Goal: Task Accomplishment & Management: Use online tool/utility

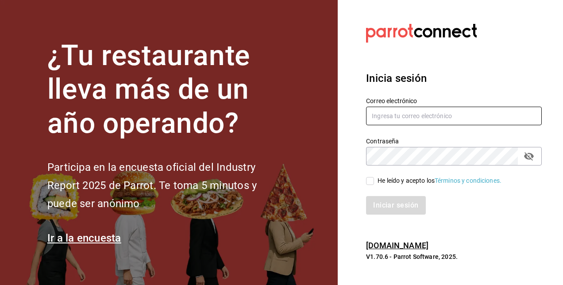
type input "[PERSON_NAME][EMAIL_ADDRESS][PERSON_NAME][DOMAIN_NAME]"
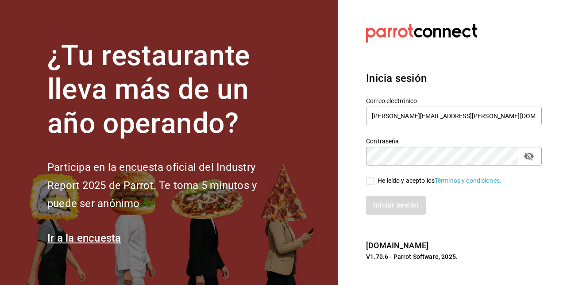
click at [371, 180] on input "He leído y acepto los Términos y condiciones." at bounding box center [370, 181] width 8 height 8
checkbox input "true"
click at [392, 206] on button "Iniciar sesión" at bounding box center [396, 205] width 60 height 19
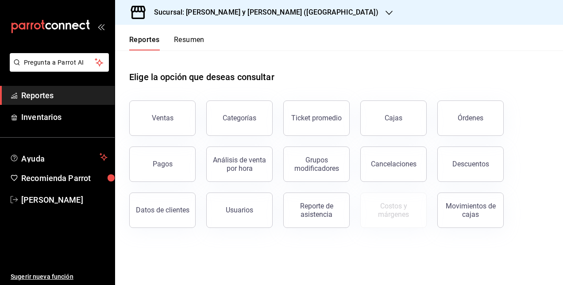
click at [204, 21] on div "Sucursal: [PERSON_NAME] y [PERSON_NAME] ([GEOGRAPHIC_DATA])" at bounding box center [259, 12] width 274 height 25
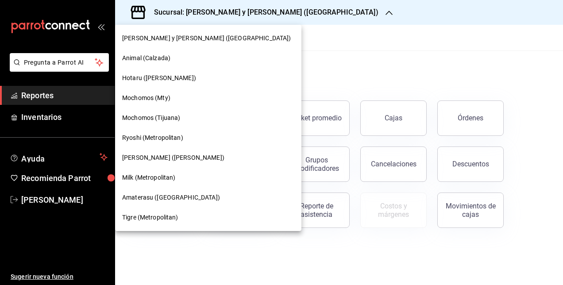
click at [154, 63] on div "Animal (Calzada)" at bounding box center [208, 58] width 186 height 20
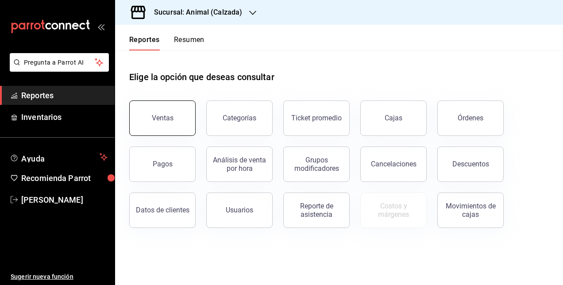
click at [164, 119] on div "Ventas" at bounding box center [163, 118] width 22 height 8
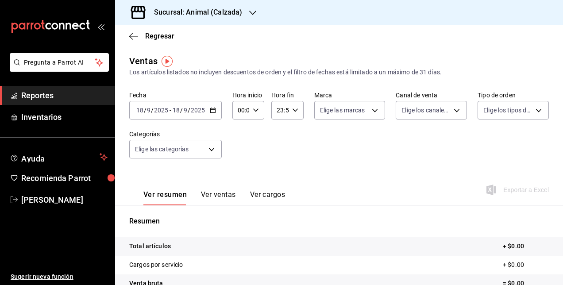
click at [199, 118] on div "[DATE] [DATE] - [DATE] [DATE]" at bounding box center [175, 110] width 92 height 19
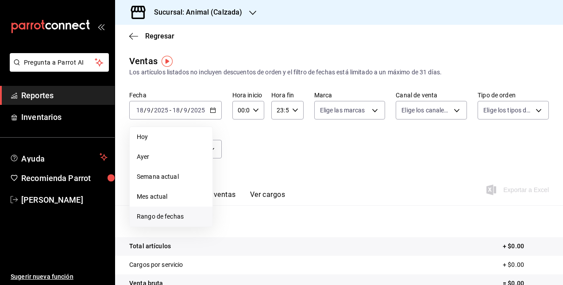
click at [185, 218] on span "Rango de fechas" at bounding box center [171, 216] width 69 height 9
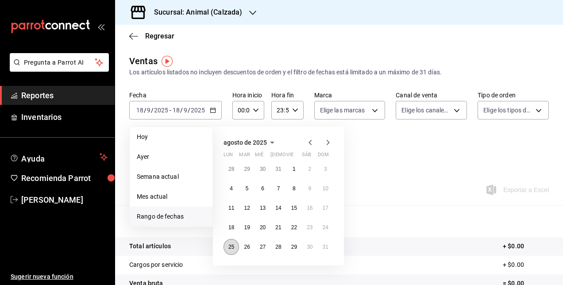
click at [230, 252] on button "25" at bounding box center [230, 247] width 15 height 16
click at [323, 244] on abbr "31" at bounding box center [325, 247] width 6 height 6
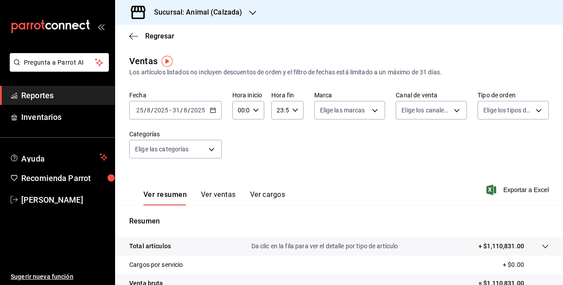
click at [214, 111] on icon "button" at bounding box center [213, 110] width 6 height 6
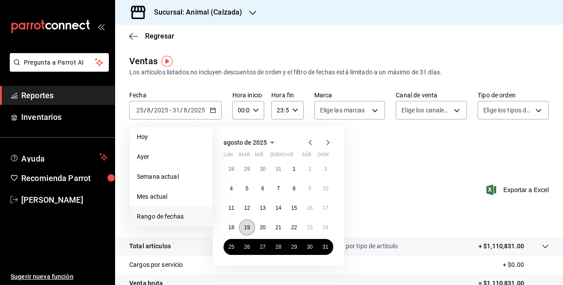
click at [247, 226] on abbr "19" at bounding box center [247, 227] width 6 height 6
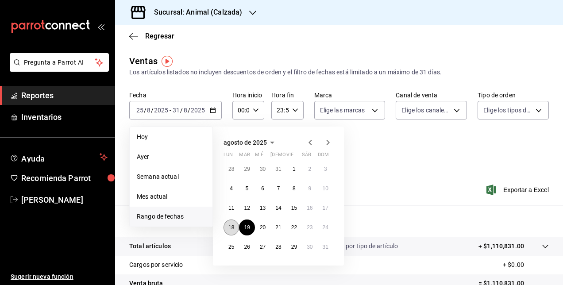
click at [232, 226] on abbr "18" at bounding box center [231, 227] width 6 height 6
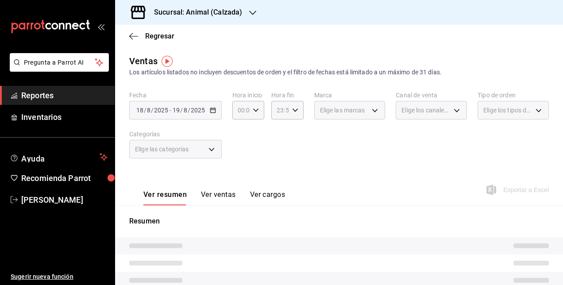
click at [178, 115] on div "[DATE] [DATE] - [DATE] [DATE]" at bounding box center [175, 110] width 92 height 19
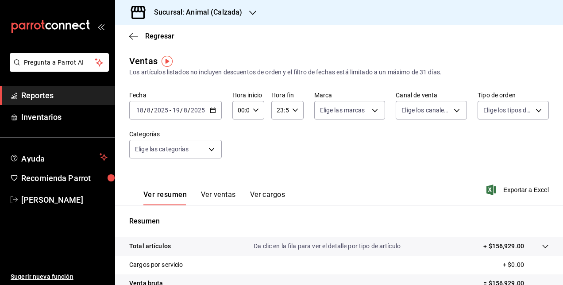
click at [212, 111] on icon "button" at bounding box center [213, 110] width 6 height 6
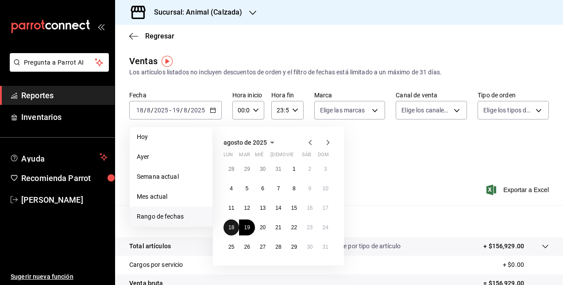
click at [231, 225] on abbr "18" at bounding box center [231, 227] width 6 height 6
click at [322, 230] on button "24" at bounding box center [325, 227] width 15 height 16
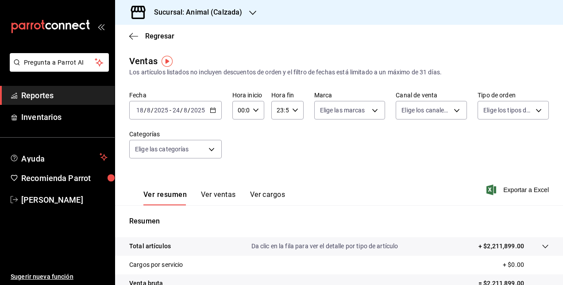
click at [247, 111] on input "00:00" at bounding box center [240, 110] width 17 height 18
click at [240, 132] on span "05" at bounding box center [239, 130] width 2 height 7
type input "05:00"
click at [295, 111] on div at bounding box center [281, 142] width 563 height 285
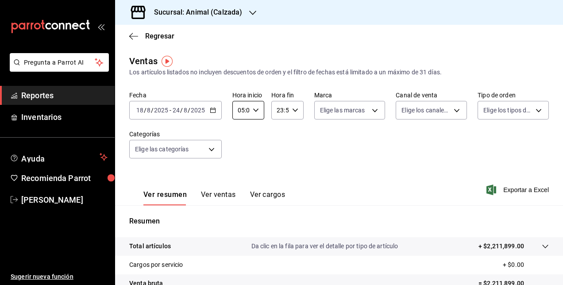
click at [295, 111] on icon "button" at bounding box center [295, 110] width 6 height 6
click at [277, 162] on span "05" at bounding box center [278, 161] width 2 height 7
click at [297, 132] on button "00" at bounding box center [294, 133] width 12 height 18
type input "05:00"
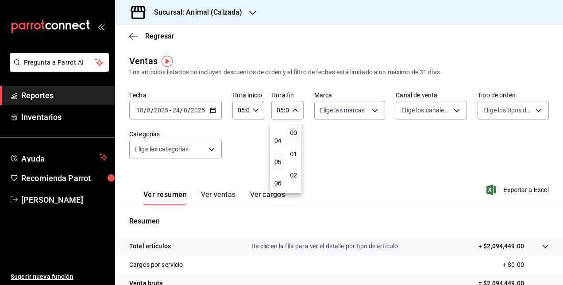
click at [357, 148] on div at bounding box center [281, 142] width 563 height 285
click at [506, 187] on span "Exportar a Excel" at bounding box center [518, 189] width 61 height 11
click at [209, 113] on div "[DATE] [DATE] - [DATE] [DATE]" at bounding box center [175, 110] width 92 height 19
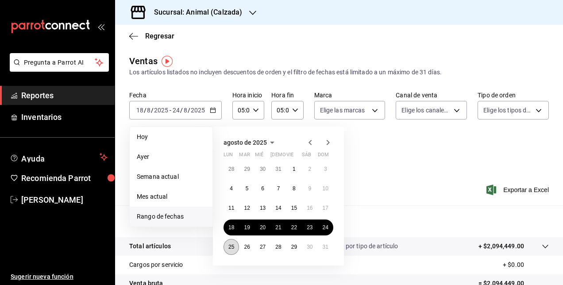
click at [230, 248] on abbr "25" at bounding box center [231, 247] width 6 height 6
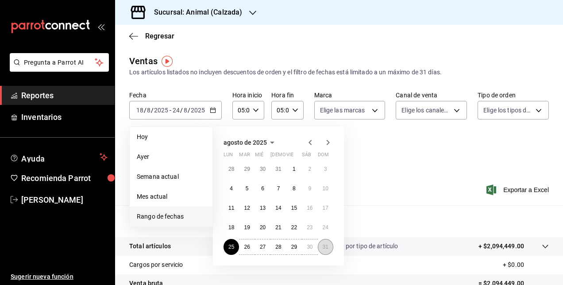
click at [326, 249] on abbr "31" at bounding box center [325, 247] width 6 height 6
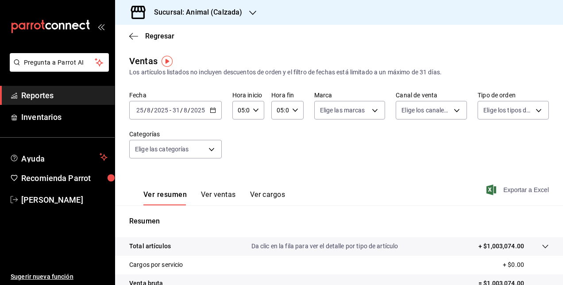
click at [521, 188] on span "Exportar a Excel" at bounding box center [518, 189] width 61 height 11
click at [191, 109] on input "2025" at bounding box center [197, 110] width 15 height 7
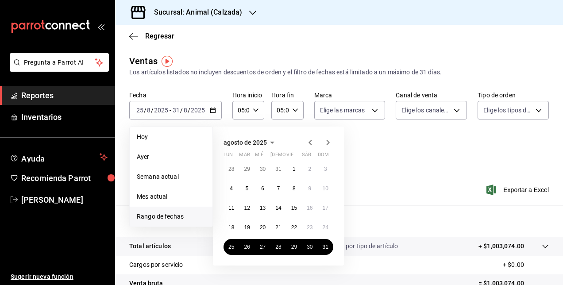
click at [326, 141] on icon "button" at bounding box center [327, 142] width 11 height 11
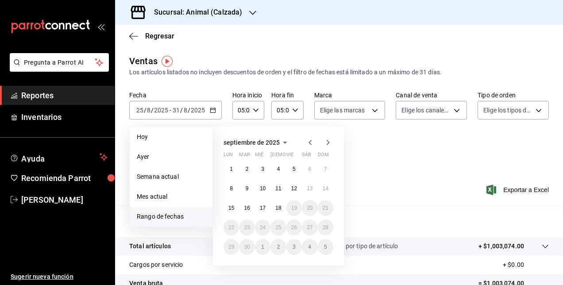
click at [223, 165] on div "1 2 3 4 5 6 7 8 9 10 11 12 13 14 15 16 17 18 19 20 21 22 23 24 25 26 27 28 29 3…" at bounding box center [278, 208] width 110 height 94
click at [231, 169] on abbr "1" at bounding box center [231, 169] width 3 height 6
click at [323, 172] on button "7" at bounding box center [325, 169] width 15 height 16
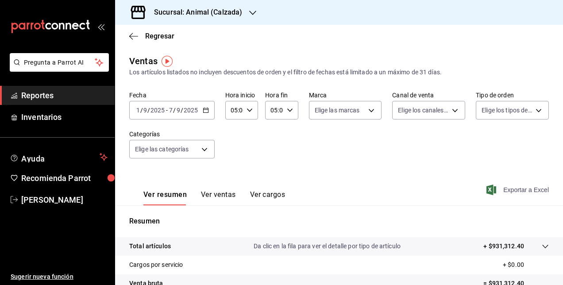
click at [504, 192] on span "Exportar a Excel" at bounding box center [518, 189] width 61 height 11
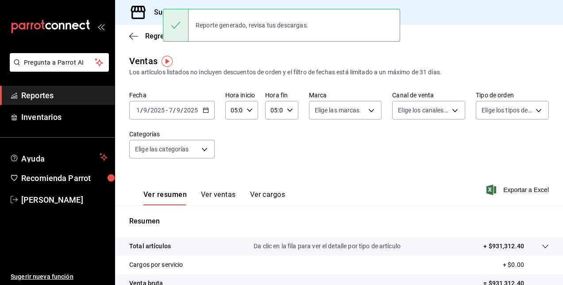
click at [188, 113] on input "2025" at bounding box center [190, 110] width 15 height 7
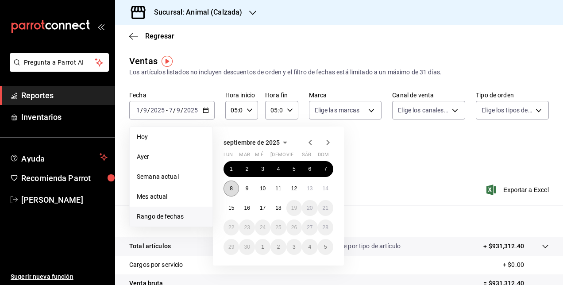
click at [229, 191] on button "8" at bounding box center [230, 188] width 15 height 16
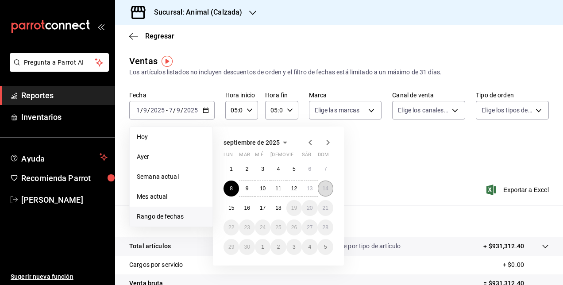
click at [326, 185] on button "14" at bounding box center [325, 188] width 15 height 16
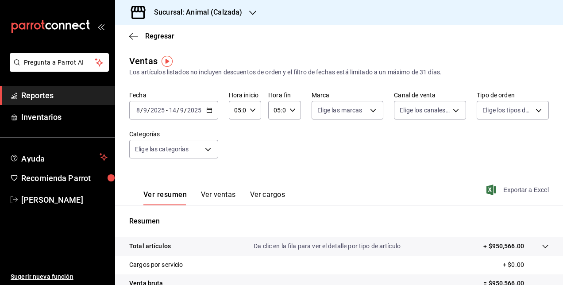
click at [501, 192] on span "Exportar a Excel" at bounding box center [518, 189] width 61 height 11
